Goal: Information Seeking & Learning: Find specific page/section

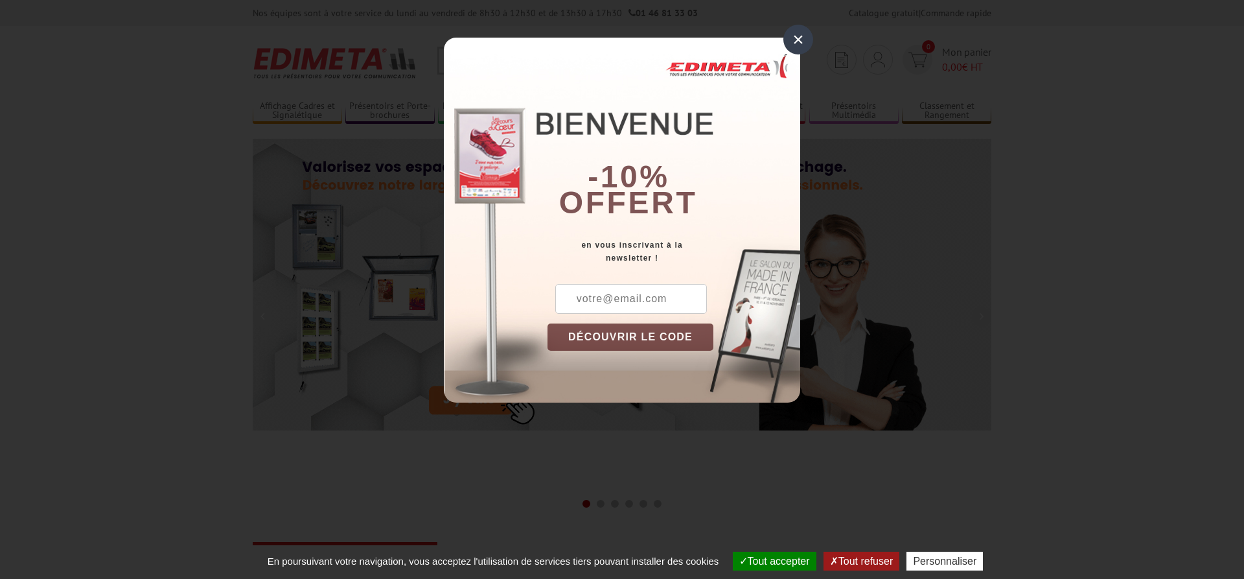
click at [797, 36] on div "×" at bounding box center [799, 40] width 30 height 30
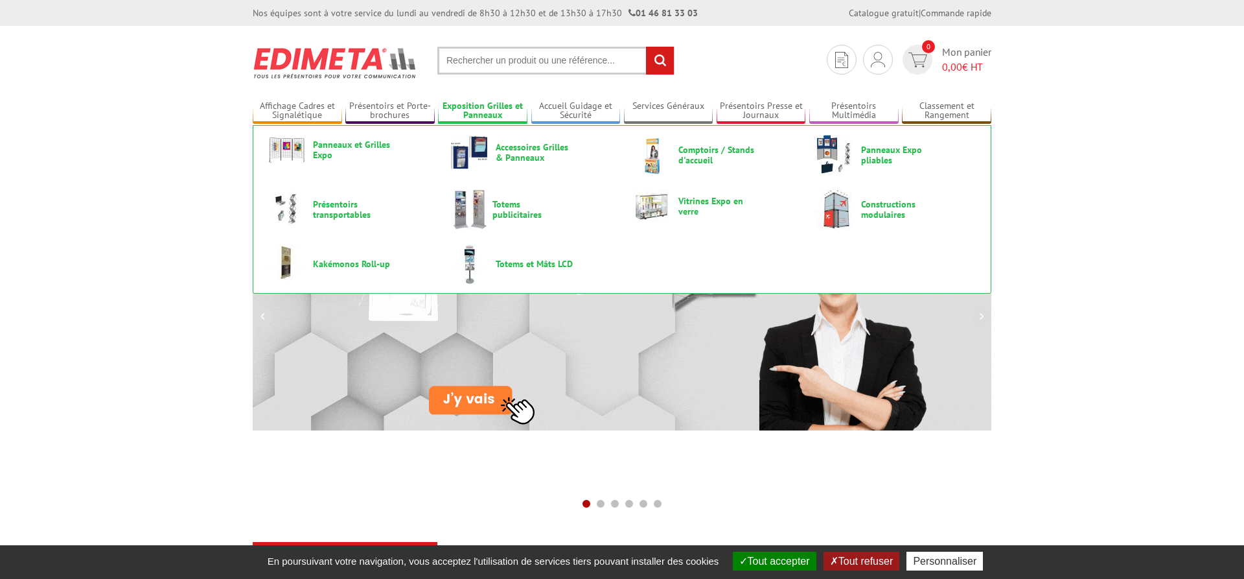
click at [476, 102] on link "Exposition Grilles et Panneaux" at bounding box center [482, 110] width 89 height 21
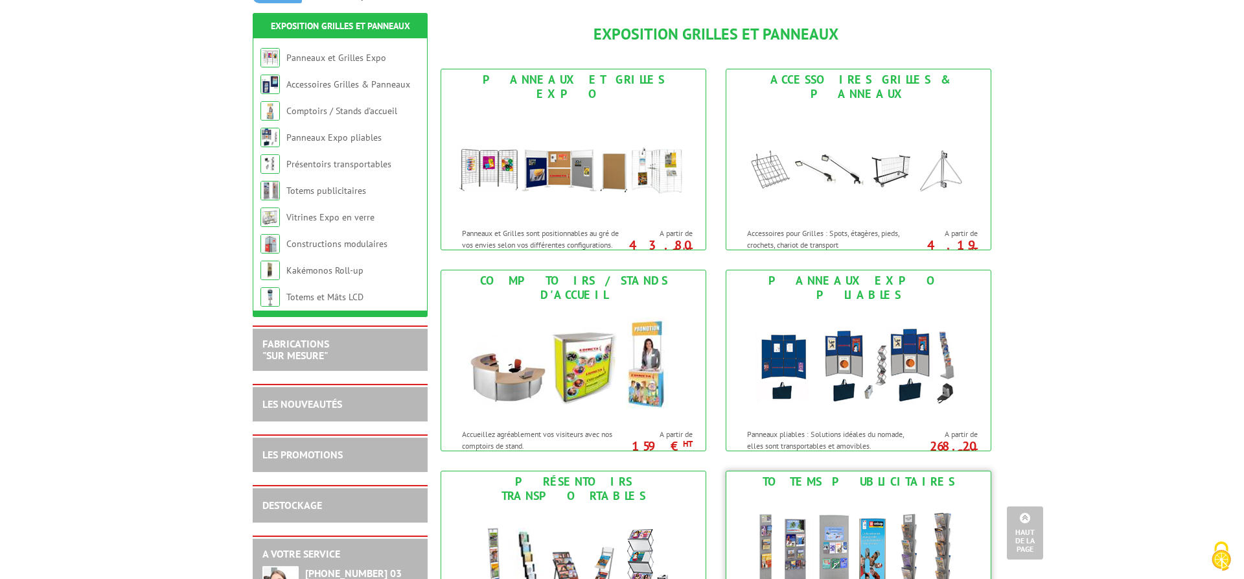
scroll to position [132, 0]
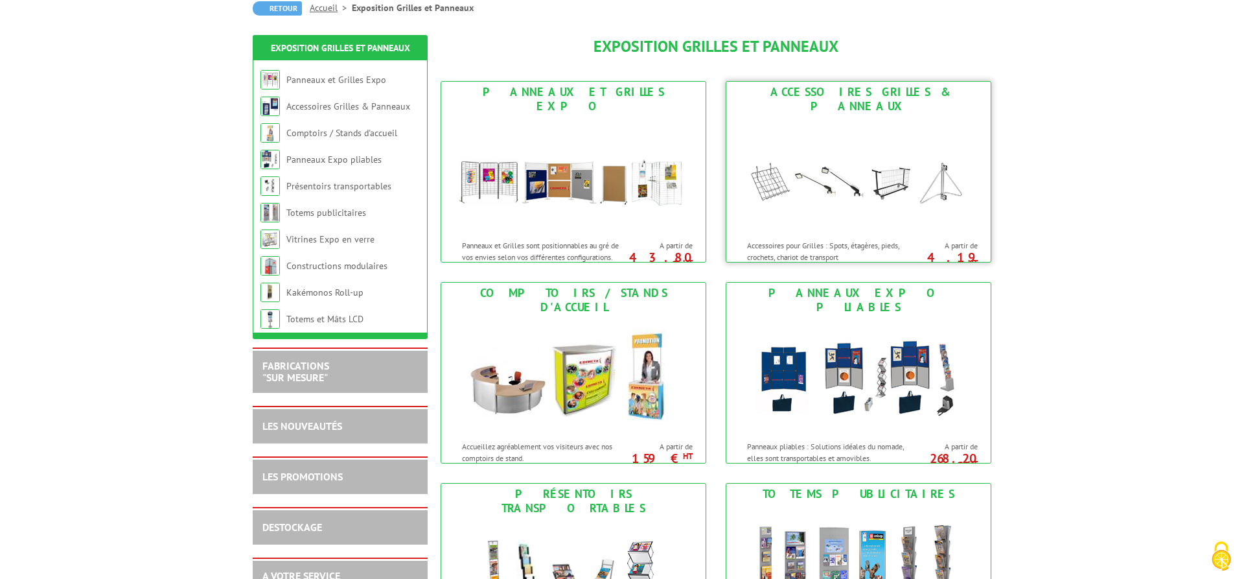
click at [887, 167] on img at bounding box center [859, 175] width 240 height 117
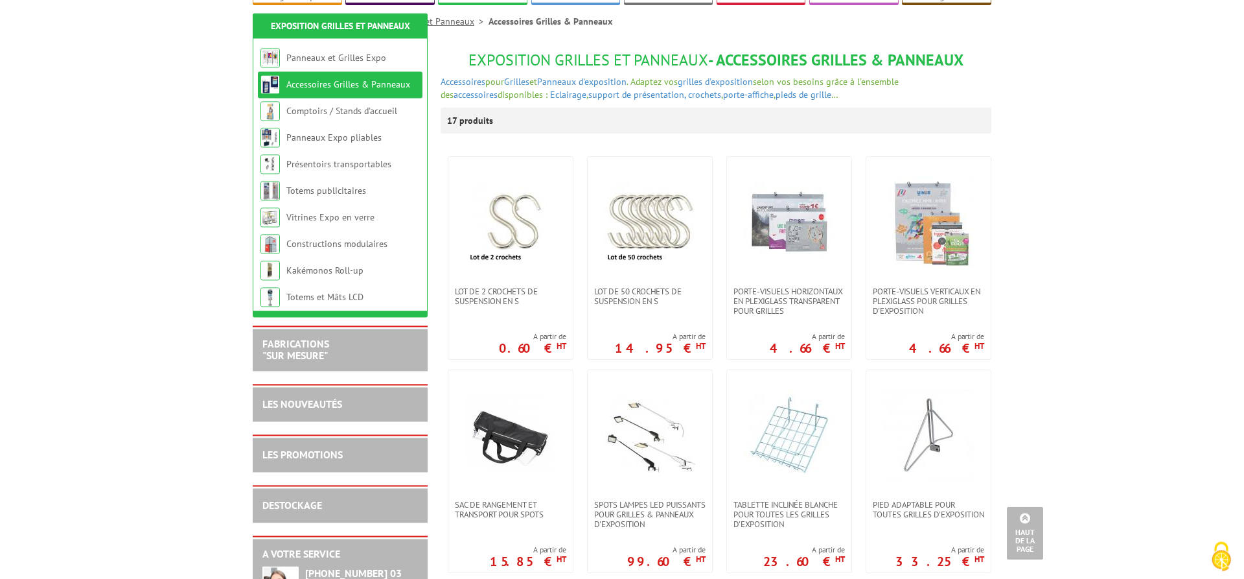
scroll to position [66, 0]
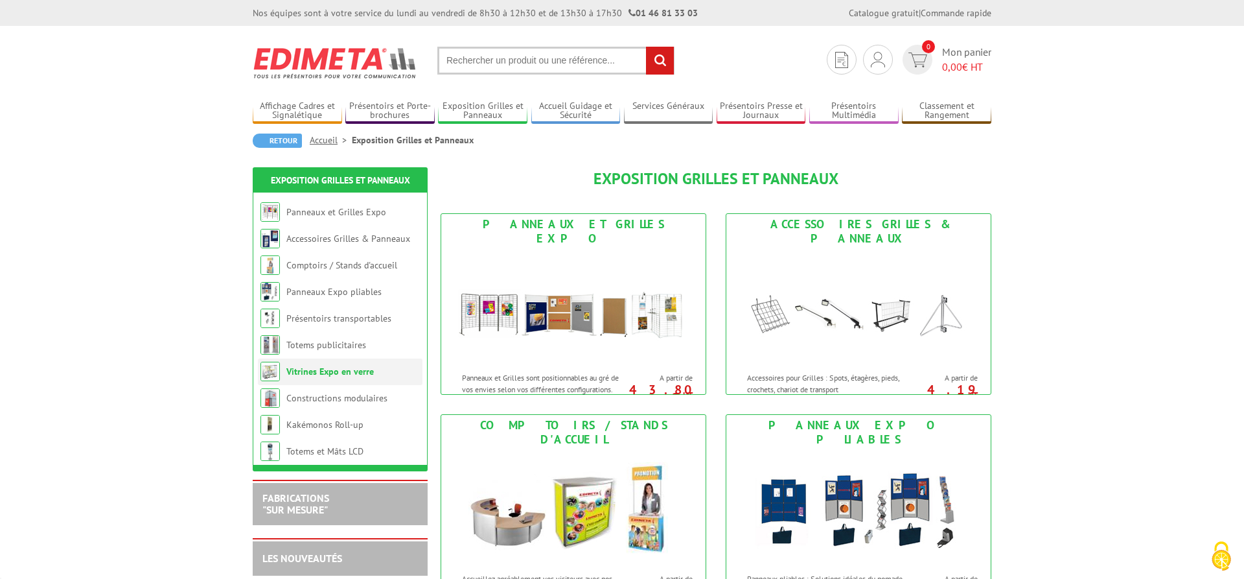
scroll to position [132, 0]
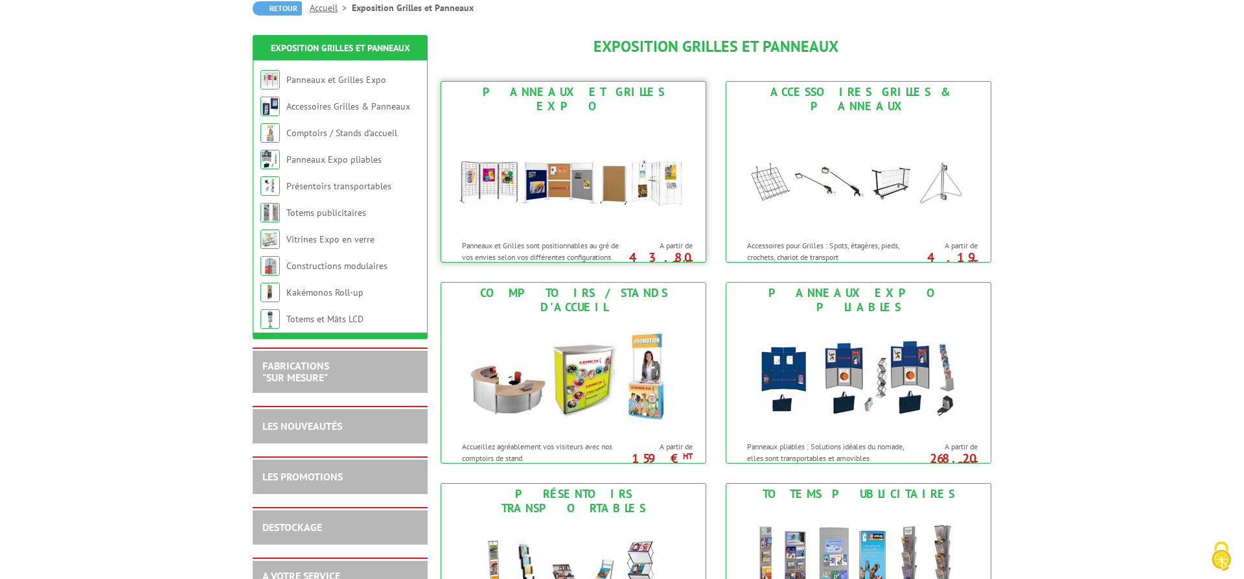
click at [564, 132] on img at bounding box center [574, 175] width 240 height 117
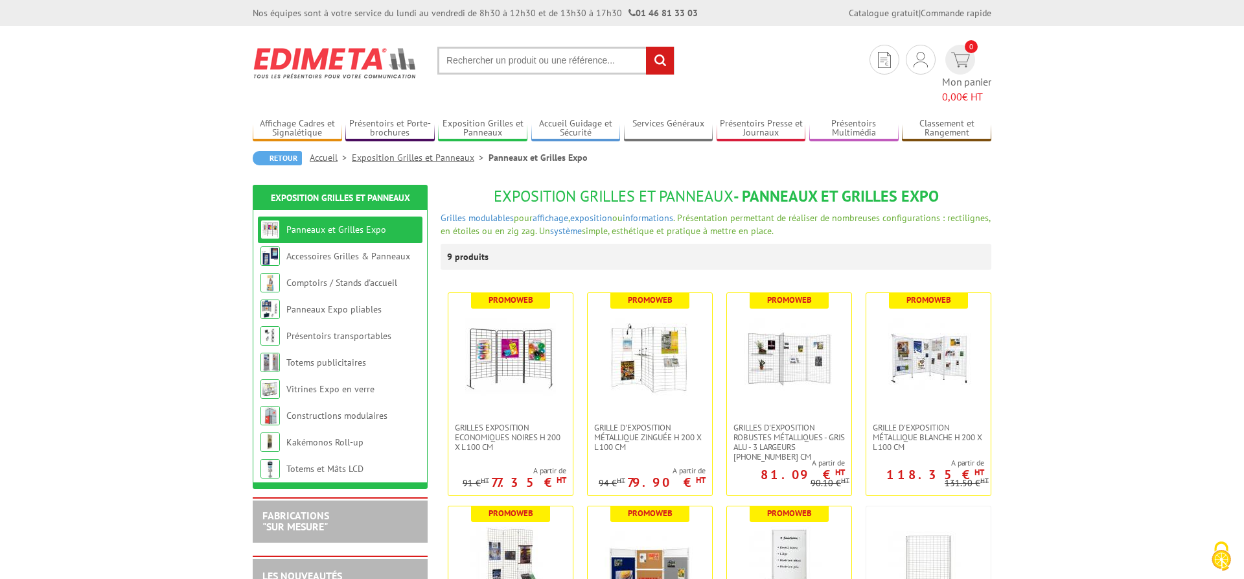
click at [308, 250] on link "Accessoires Grilles & Panneaux" at bounding box center [348, 256] width 124 height 12
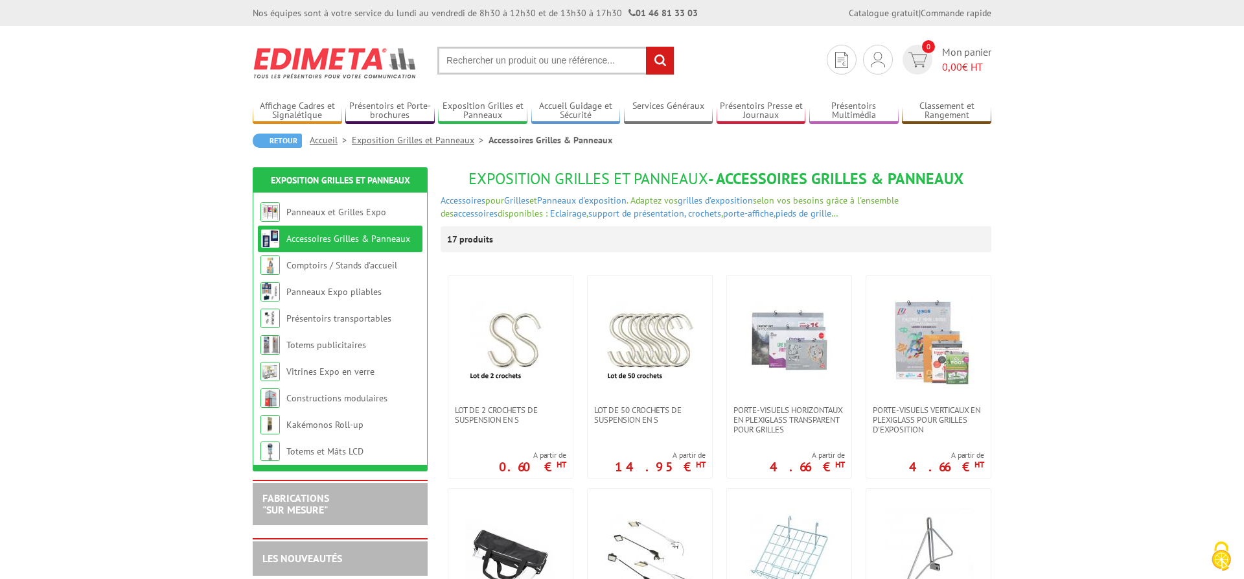
click at [485, 62] on input "text" at bounding box center [555, 61] width 237 height 28
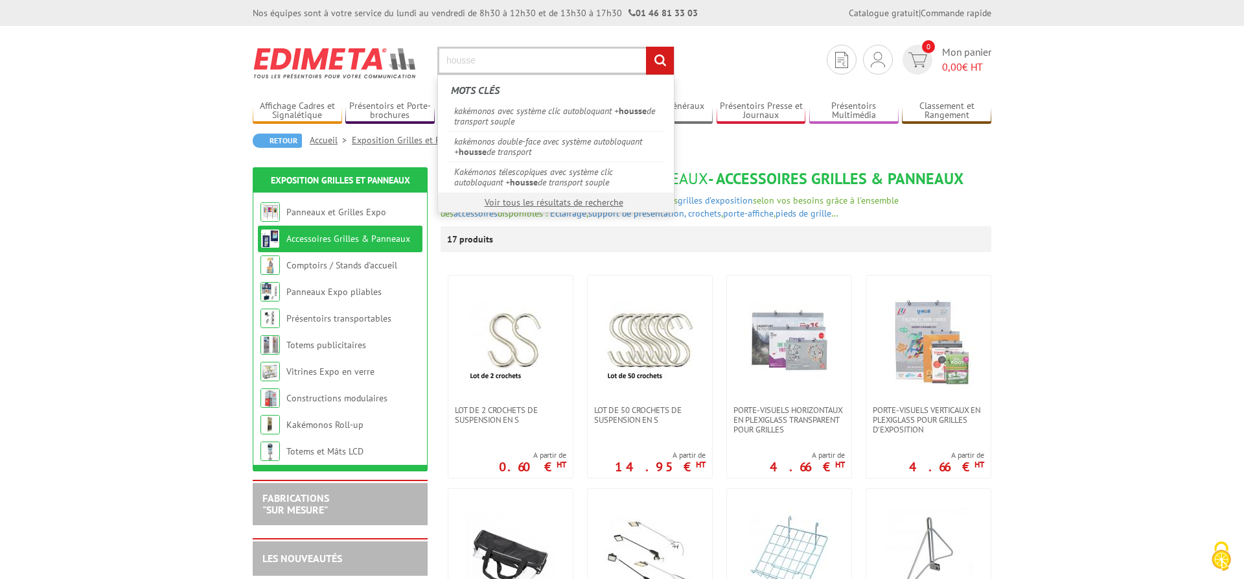
type input "housse"
click at [646, 47] on input "rechercher" at bounding box center [660, 61] width 28 height 28
